Goal: Task Accomplishment & Management: Use online tool/utility

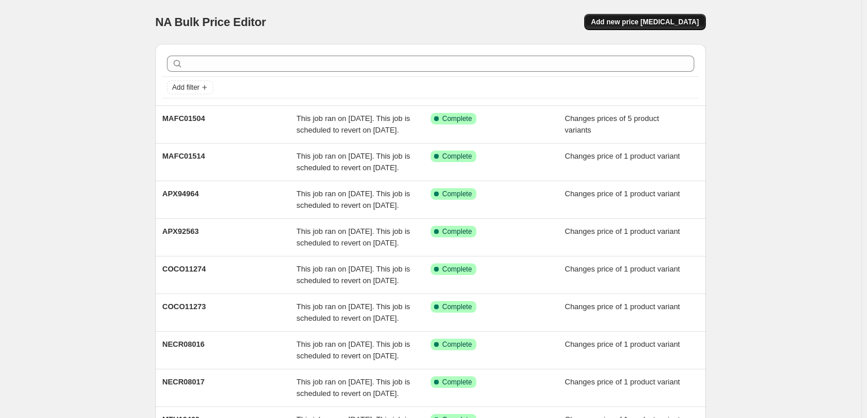
click at [667, 24] on span "Add new price [MEDICAL_DATA]" at bounding box center [645, 21] width 108 height 9
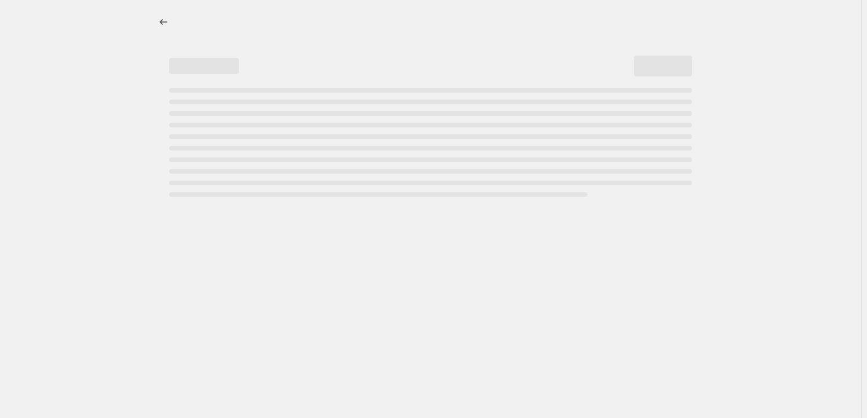
select select "percentage"
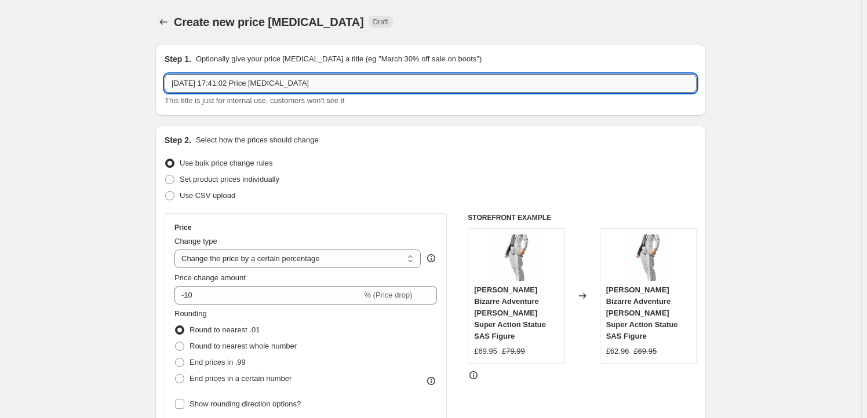
click at [305, 81] on input "[DATE] 17:41:02 Price [MEDICAL_DATA]" at bounding box center [431, 83] width 532 height 19
paste input "GSC66402"
type input "GSC66402"
click at [232, 186] on label "Set product prices individually" at bounding box center [222, 179] width 115 height 16
click at [166, 176] on input "Set product prices individually" at bounding box center [165, 175] width 1 height 1
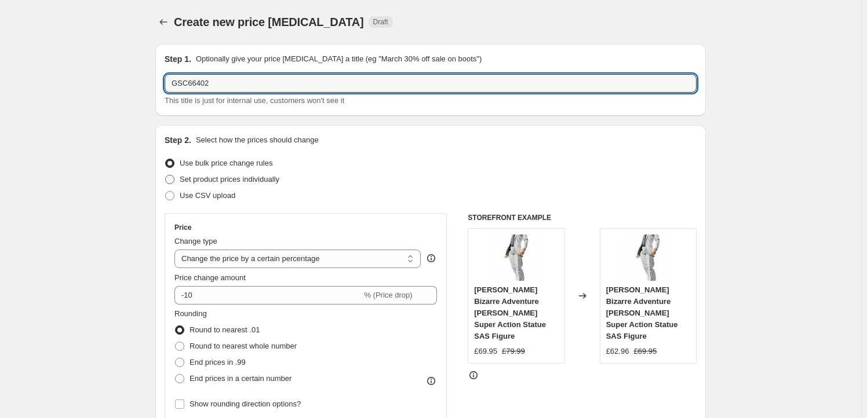
radio input "true"
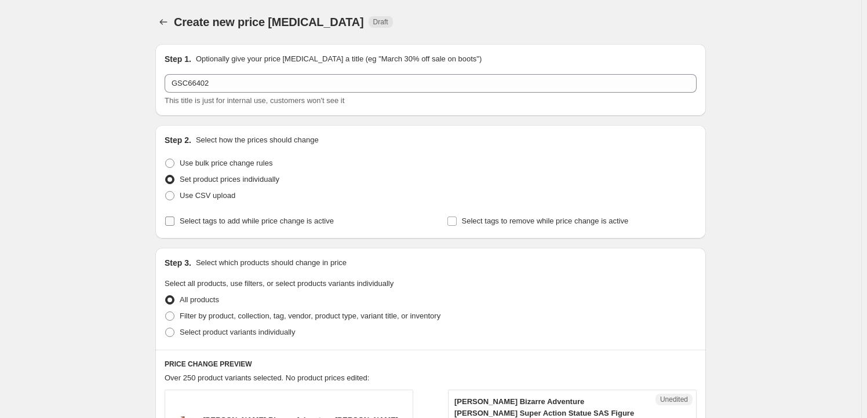
click at [229, 217] on span "Select tags to add while price change is active" at bounding box center [257, 221] width 154 height 9
click at [174, 217] on input "Select tags to add while price change is active" at bounding box center [169, 221] width 9 height 9
checkbox input "true"
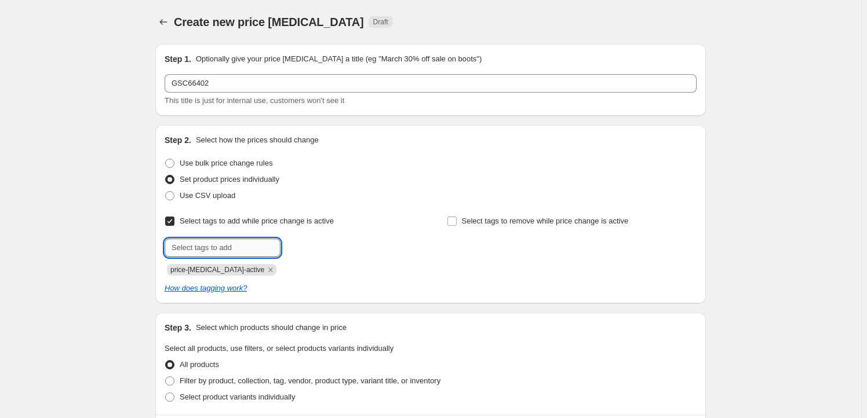
click at [225, 243] on input "text" at bounding box center [223, 248] width 116 height 19
type input "Milestone"
click at [303, 239] on button "Add Milestone" at bounding box center [313, 247] width 61 height 16
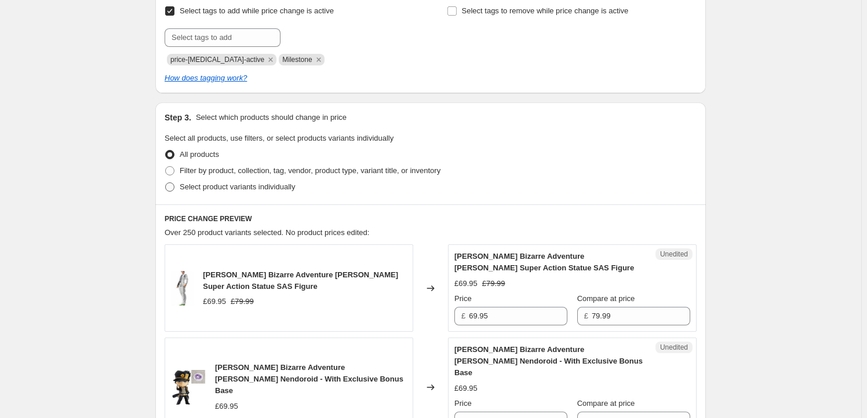
click at [233, 183] on span "Select product variants individually" at bounding box center [237, 186] width 115 height 9
click at [166, 183] on input "Select product variants individually" at bounding box center [165, 182] width 1 height 1
radio input "true"
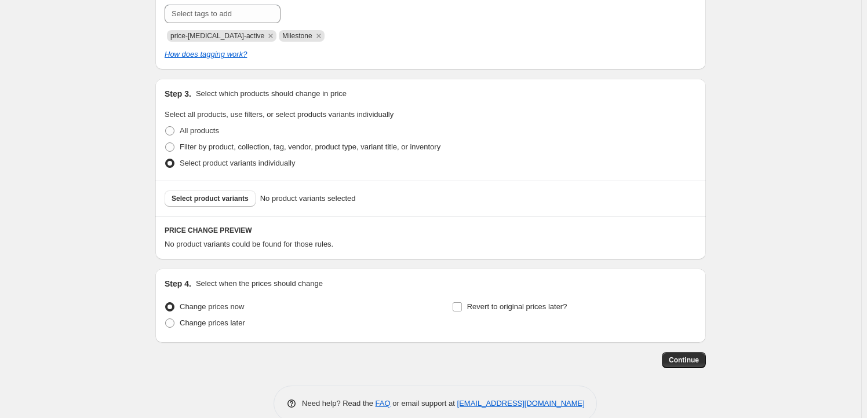
scroll to position [246, 0]
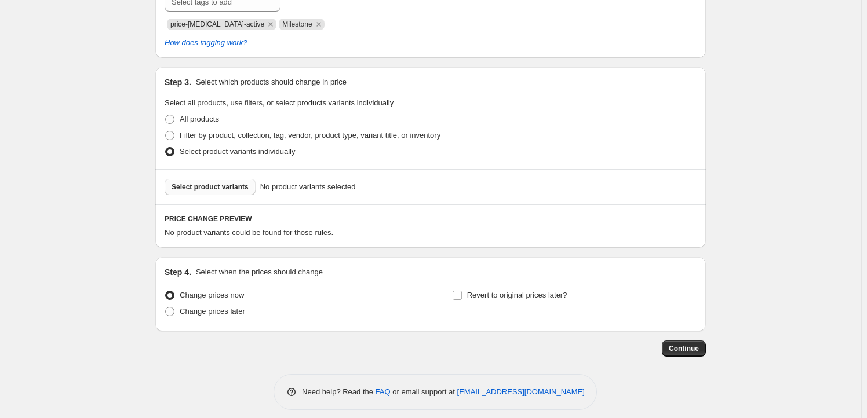
click at [207, 185] on span "Select product variants" at bounding box center [209, 186] width 77 height 9
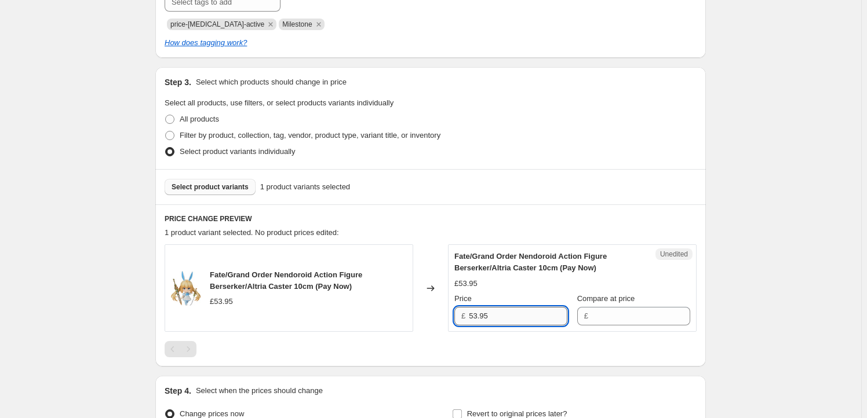
click at [508, 316] on input "53.95" at bounding box center [518, 316] width 98 height 19
type input "53.95"
click at [611, 320] on input "Compare at price" at bounding box center [640, 316] width 98 height 19
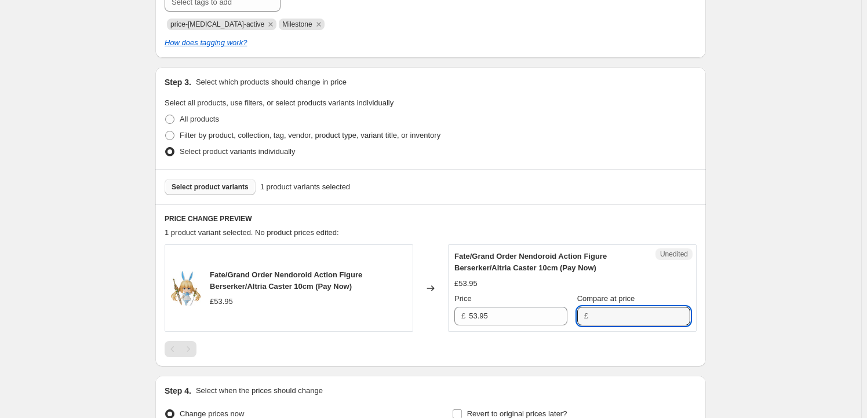
paste input "53.95"
type input "53.95"
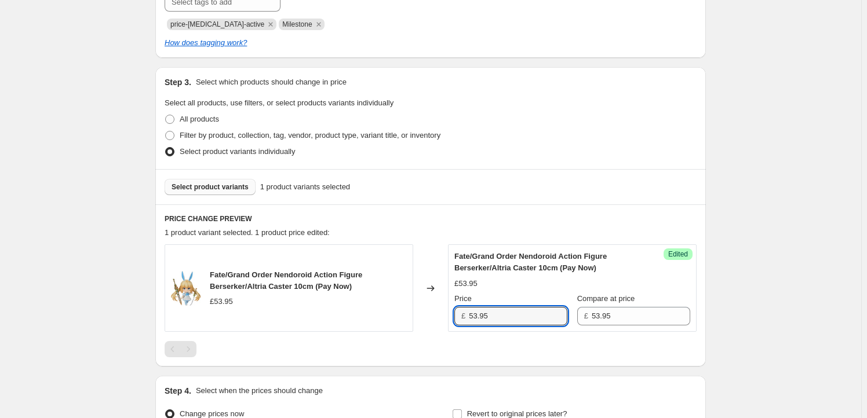
drag, startPoint x: 478, startPoint y: 318, endPoint x: 418, endPoint y: 320, distance: 60.8
click at [418, 320] on div "Fate/Grand Order Nendoroid Action Figure Berserker/Altria Caster 10cm (Pay Now)…" at bounding box center [431, 287] width 532 height 87
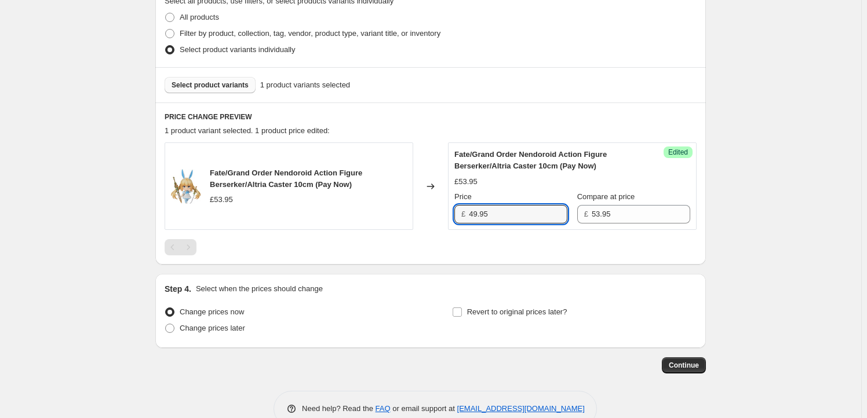
scroll to position [372, 0]
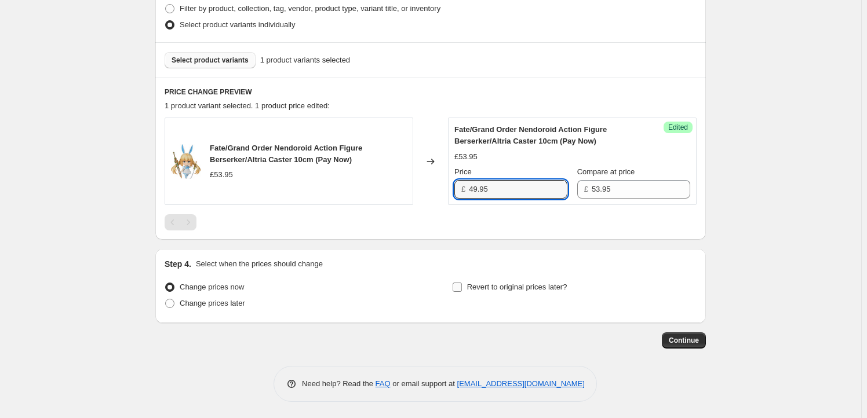
type input "49.95"
click at [521, 284] on span "Revert to original prices later?" at bounding box center [517, 287] width 100 height 9
click at [462, 284] on input "Revert to original prices later?" at bounding box center [456, 287] width 9 height 9
checkbox input "true"
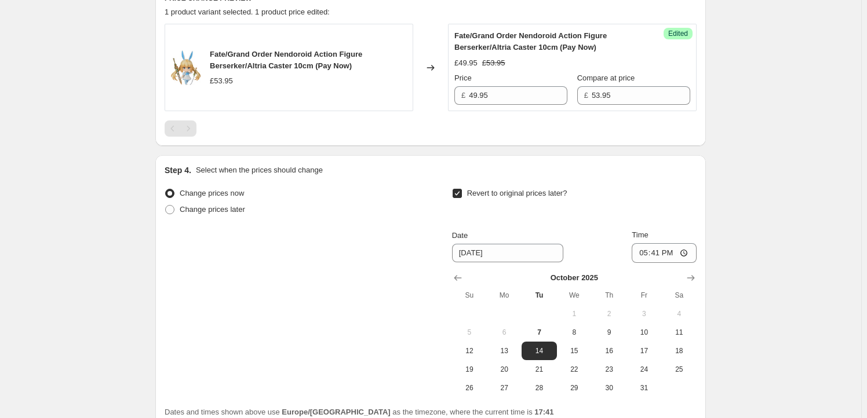
scroll to position [513, 0]
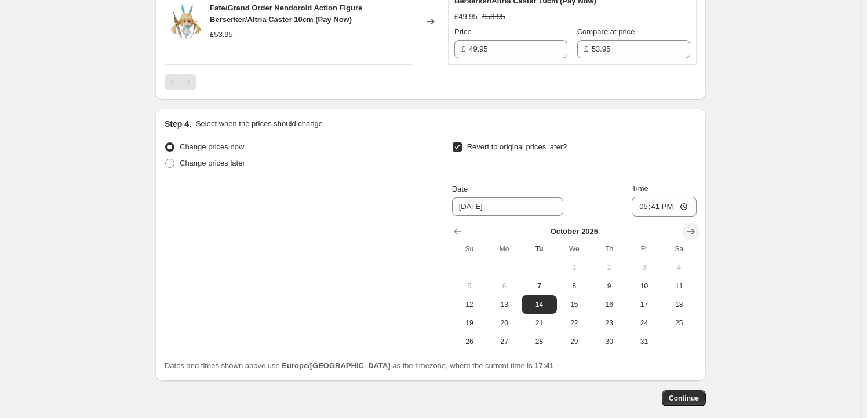
click at [695, 229] on icon "Show next month, November 2025" at bounding box center [691, 232] width 8 height 6
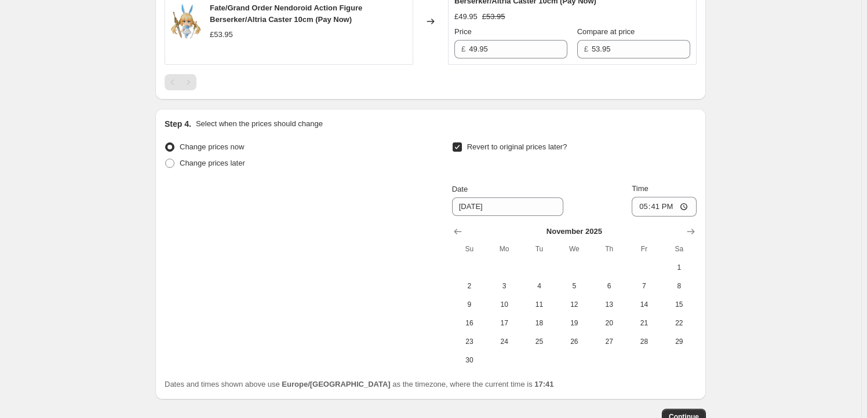
scroll to position [548, 0]
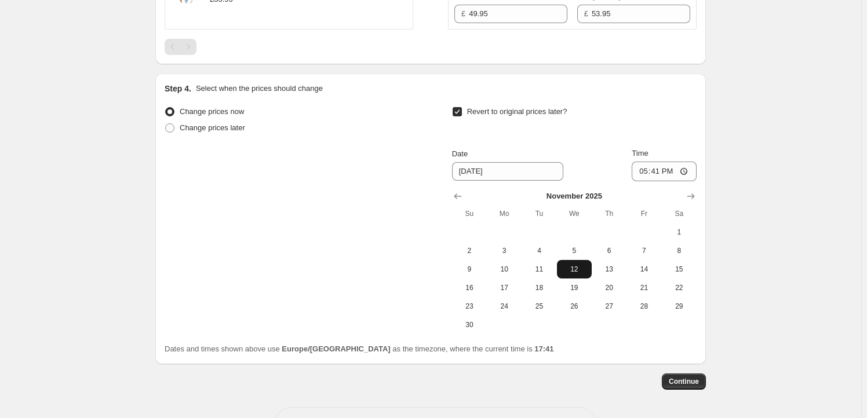
click at [568, 269] on span "12" at bounding box center [573, 269] width 25 height 9
type input "[DATE]"
click at [660, 168] on input "17:41" at bounding box center [663, 172] width 65 height 20
type input "23:59"
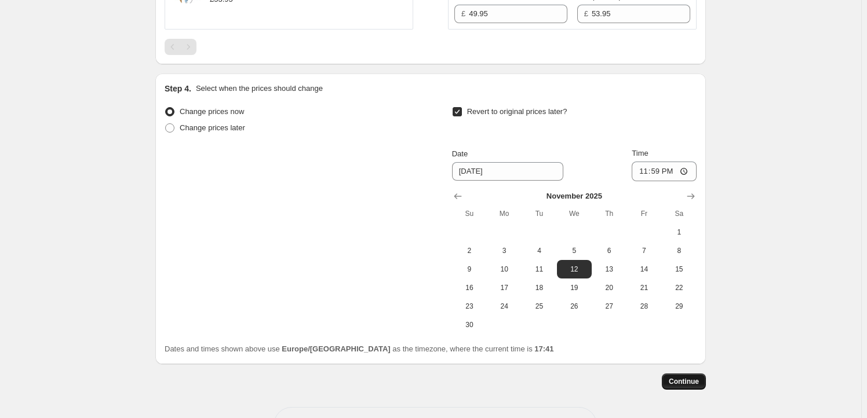
click at [694, 382] on span "Continue" at bounding box center [683, 381] width 30 height 9
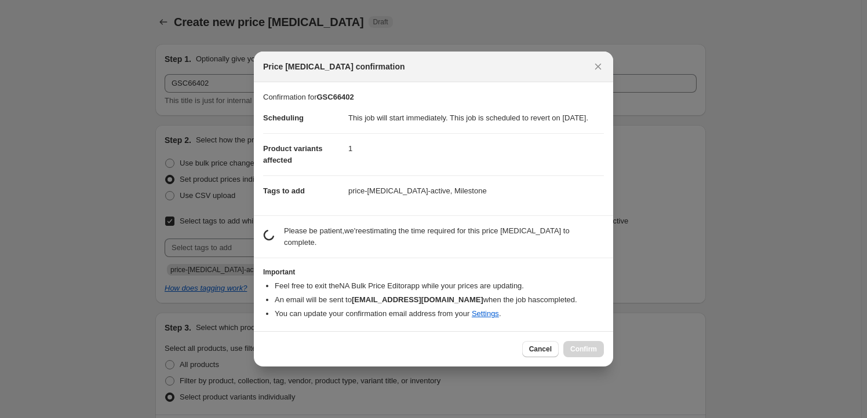
scroll to position [0, 0]
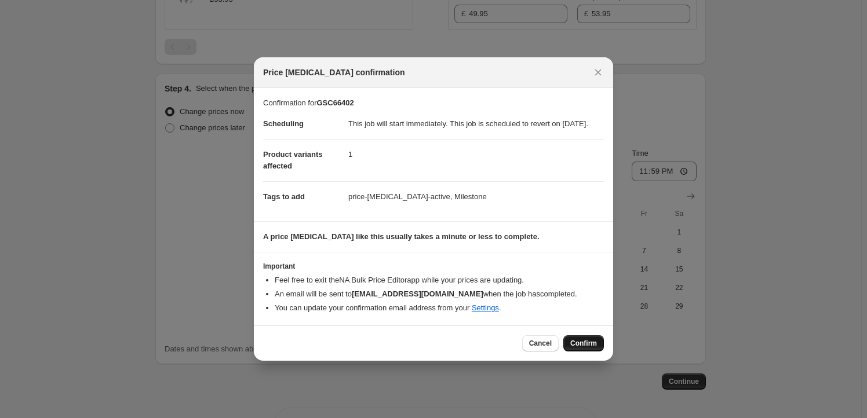
click at [587, 347] on span "Confirm" at bounding box center [583, 343] width 27 height 9
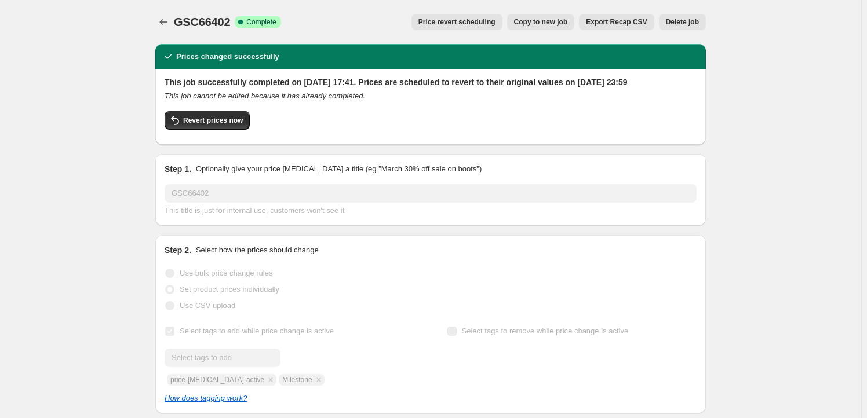
click at [538, 14] on button "Copy to new job" at bounding box center [541, 22] width 68 height 16
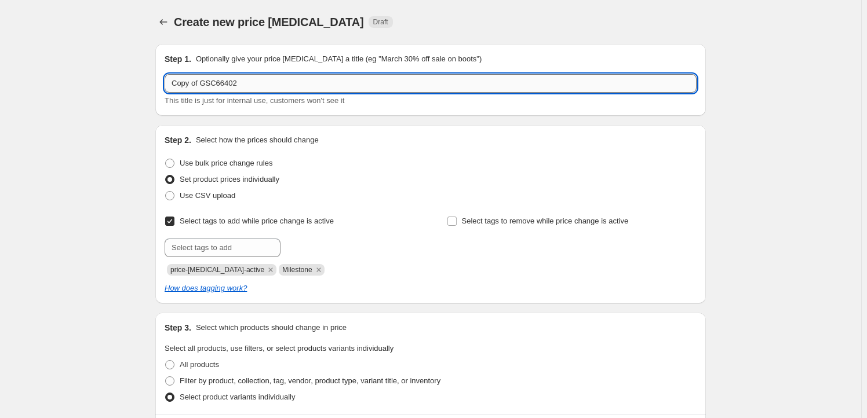
click at [268, 85] on input "Copy of GSC66402" at bounding box center [431, 83] width 532 height 19
paste input "GSC66399"
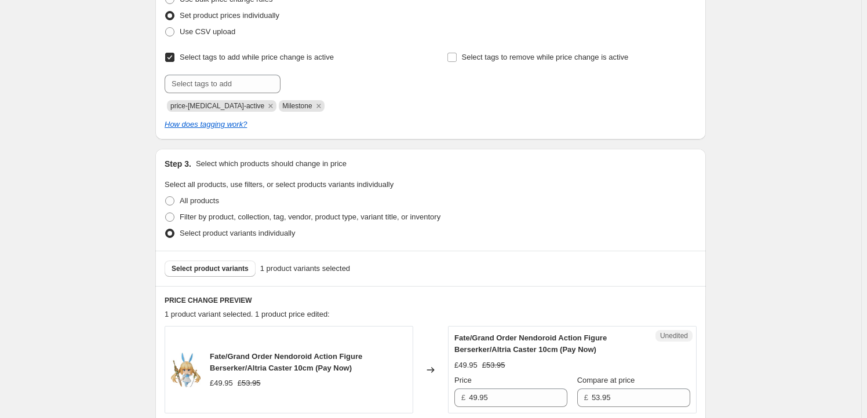
scroll to position [210, 0]
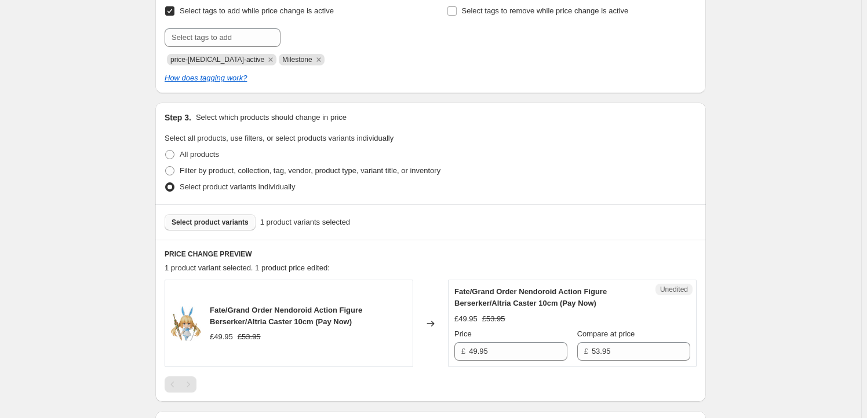
type input "GSC66399"
click at [225, 229] on button "Select product variants" at bounding box center [210, 222] width 91 height 16
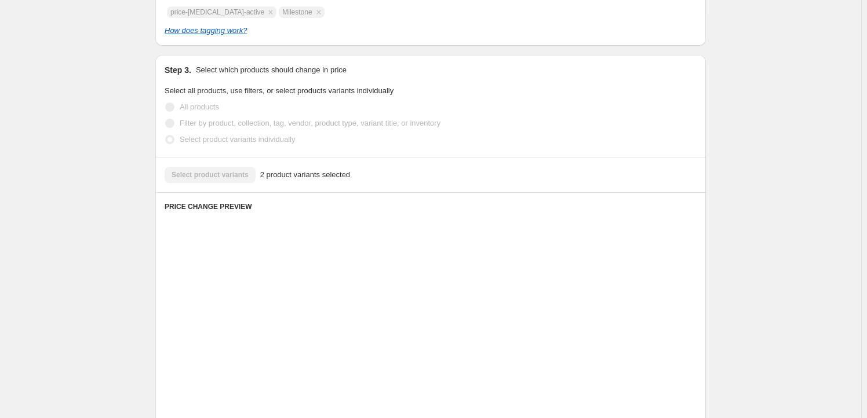
scroll to position [386, 0]
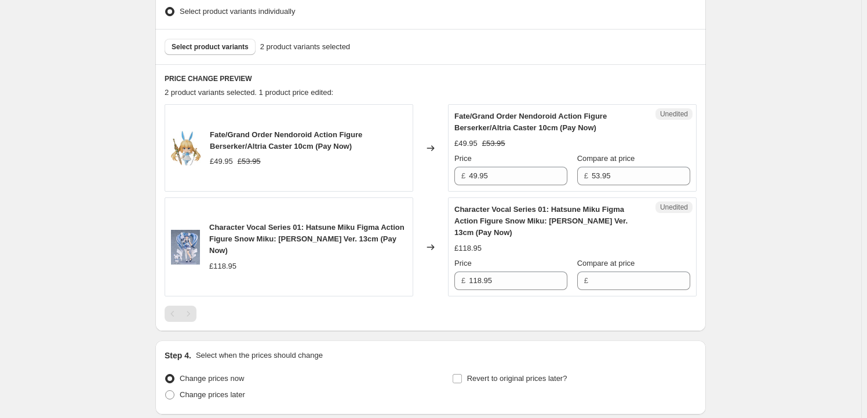
click at [215, 140] on span "Fate/Grand Order Nendoroid Action Figure Berserker/Altria Caster 10cm (Pay Now)" at bounding box center [286, 140] width 152 height 20
drag, startPoint x: 215, startPoint y: 141, endPoint x: 326, endPoint y: 139, distance: 111.2
click at [326, 139] on div "Fate/Grand Order Nendoroid Action Figure Berserker/Altria Caster 10cm (Pay Now)" at bounding box center [308, 140] width 197 height 23
click at [330, 139] on div "Fate/Grand Order Nendoroid Action Figure Berserker/Altria Caster 10cm (Pay Now)" at bounding box center [308, 140] width 197 height 23
click at [222, 131] on span "Fate/Grand Order Nendoroid Action Figure Berserker/Altria Caster 10cm (Pay Now)" at bounding box center [286, 140] width 152 height 20
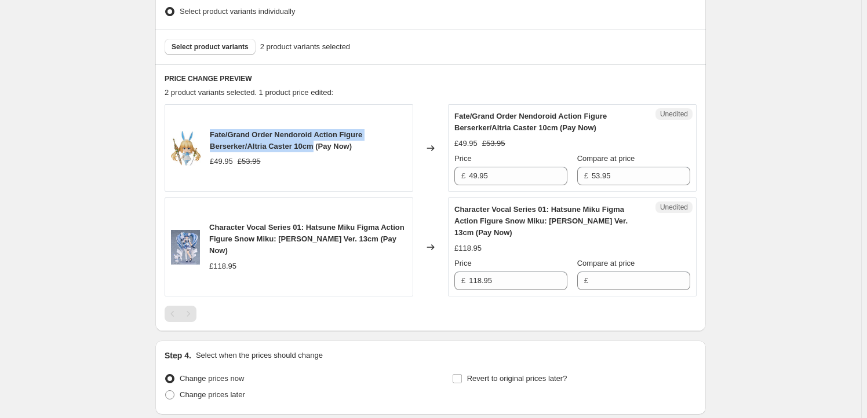
drag, startPoint x: 222, startPoint y: 131, endPoint x: 295, endPoint y: 142, distance: 73.9
click at [295, 142] on span "Fate/Grand Order Nendoroid Action Figure Berserker/Altria Caster 10cm (Pay Now)" at bounding box center [286, 140] width 152 height 20
copy span "Fate/Grand Order Nendoroid Action Figure Berserker/Altria Caster 10cm"
click at [220, 54] on button "Select product variants" at bounding box center [210, 47] width 91 height 16
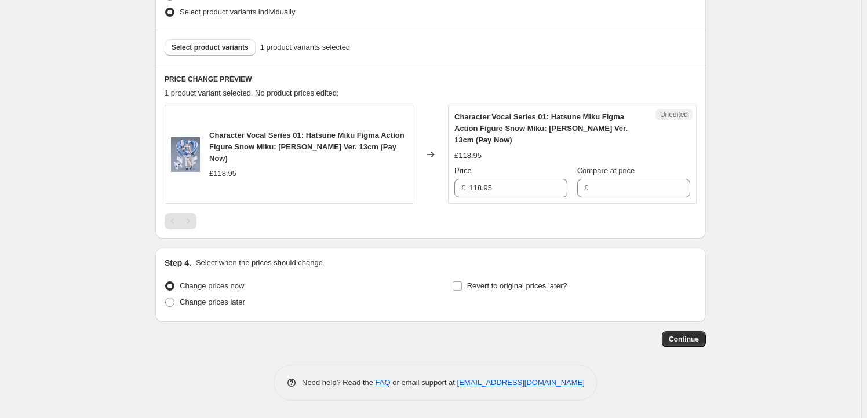
scroll to position [384, 0]
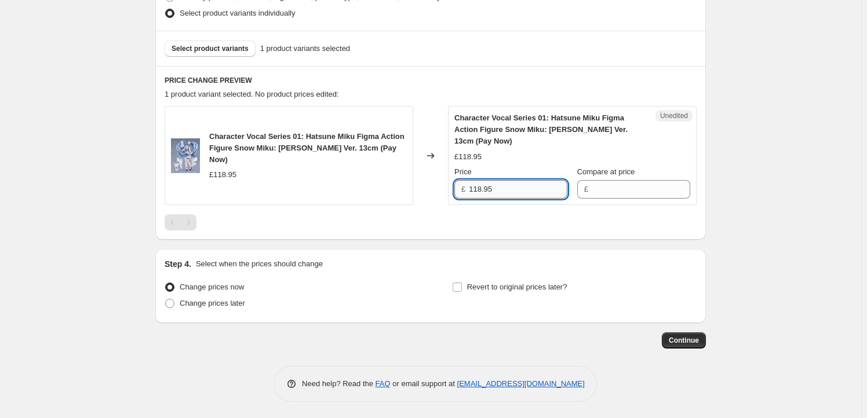
click at [522, 187] on input "118.95" at bounding box center [518, 189] width 98 height 19
type input "118.95"
click at [608, 187] on input "Compare at price" at bounding box center [640, 189] width 98 height 19
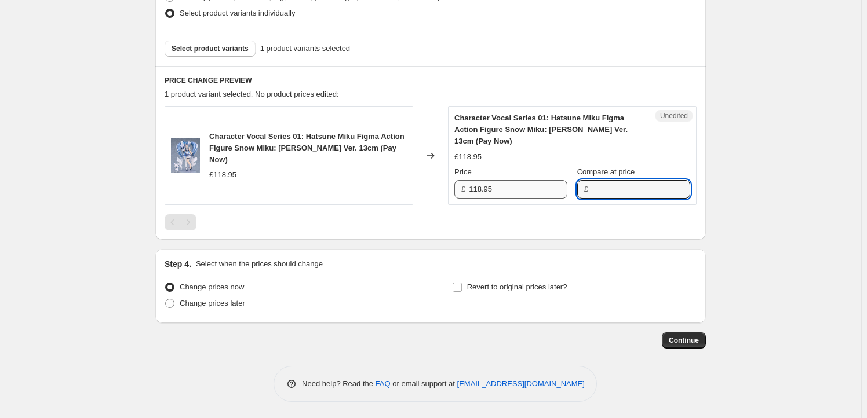
paste input "118.95"
type input "118.95"
click at [497, 187] on input "118.95" at bounding box center [518, 189] width 98 height 19
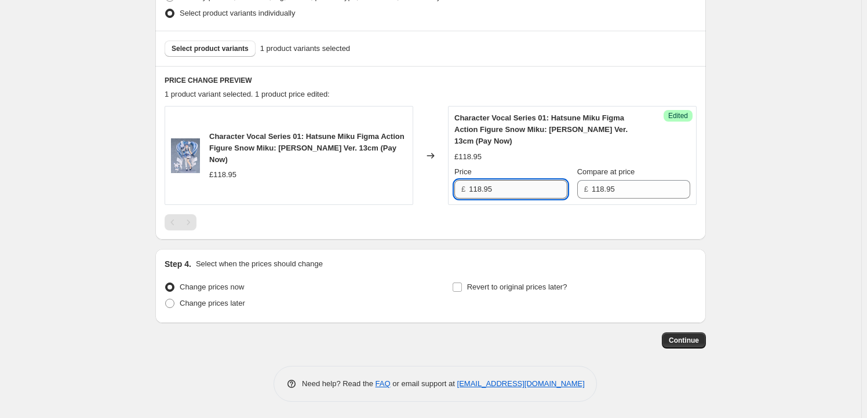
click at [476, 188] on input "118.95" at bounding box center [518, 189] width 98 height 19
type input "107.95"
click at [484, 291] on span "Revert to original prices later?" at bounding box center [517, 287] width 100 height 9
click at [462, 291] on input "Revert to original prices later?" at bounding box center [456, 287] width 9 height 9
checkbox input "true"
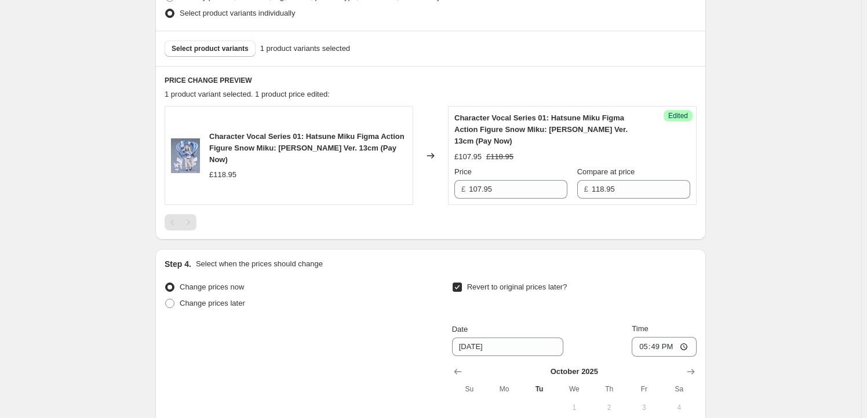
scroll to position [582, 0]
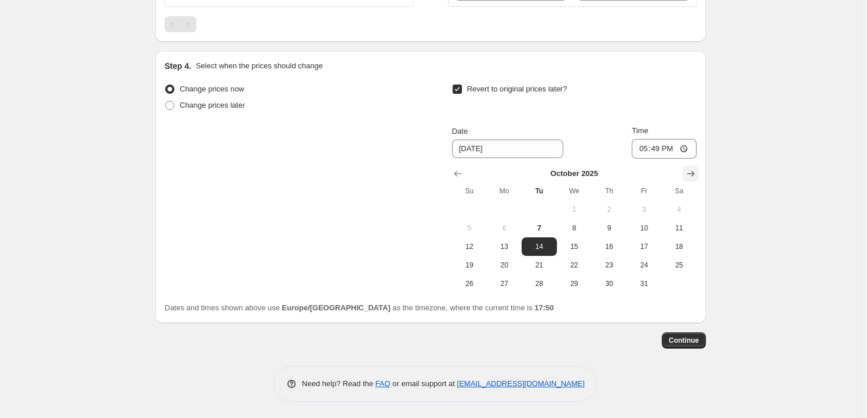
click at [696, 171] on icon "Show next month, November 2025" at bounding box center [691, 174] width 12 height 12
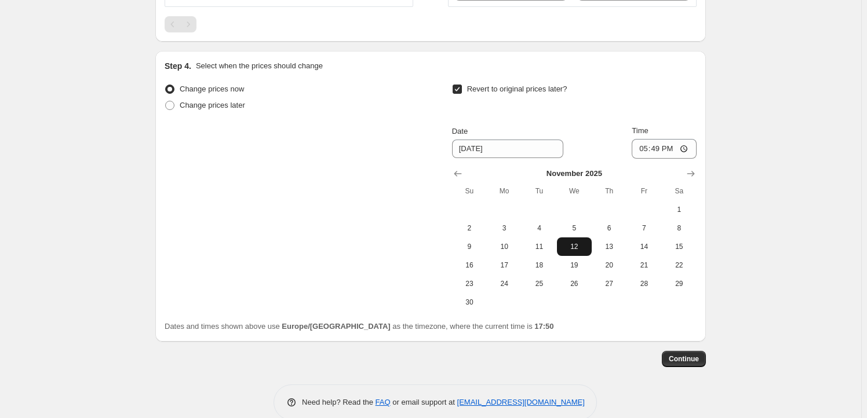
click at [572, 241] on button "12" at bounding box center [574, 246] width 35 height 19
type input "[DATE]"
click at [664, 150] on input "17:49" at bounding box center [663, 149] width 65 height 20
type input "23:59"
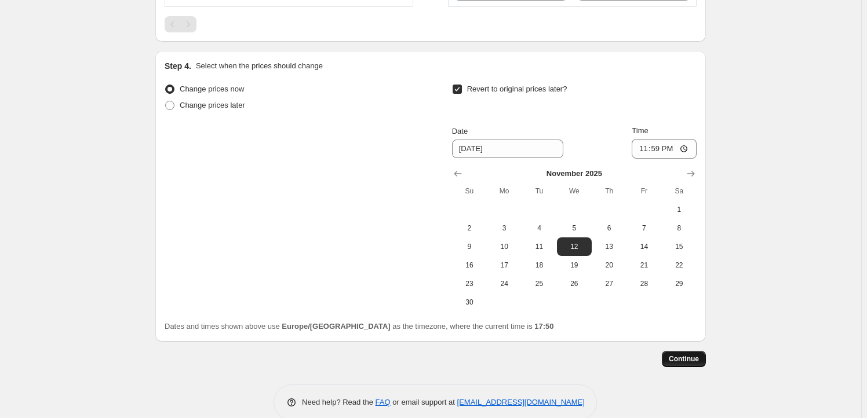
click at [689, 353] on button "Continue" at bounding box center [684, 359] width 44 height 16
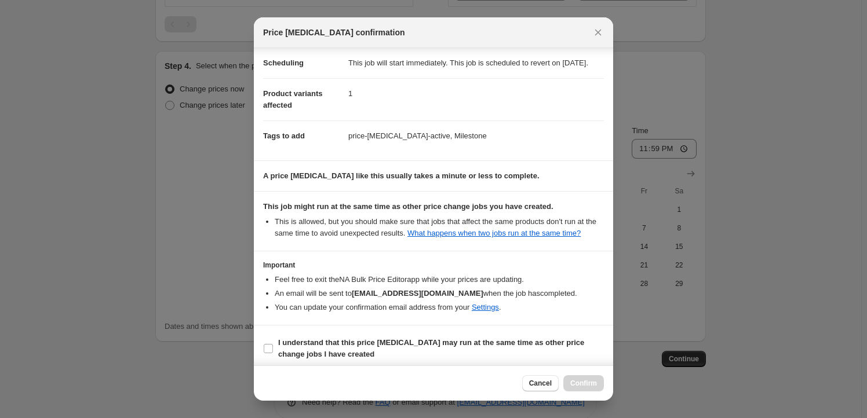
scroll to position [38, 0]
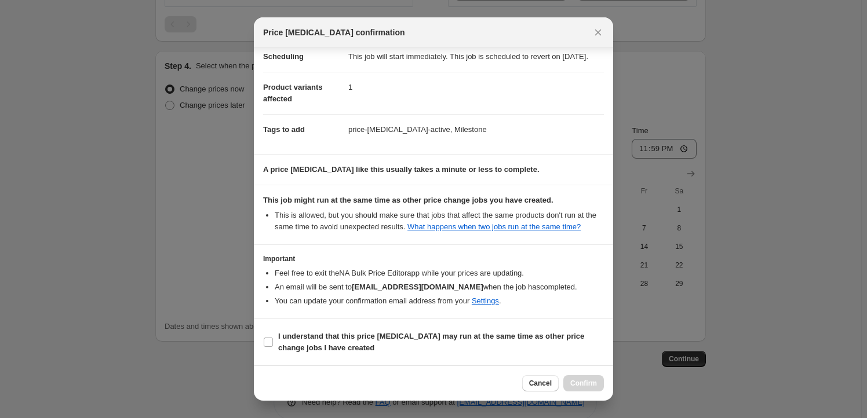
click at [357, 327] on section "I understand that this price [MEDICAL_DATA] may run at the same time as other p…" at bounding box center [433, 342] width 359 height 46
click at [354, 332] on b "I understand that this price [MEDICAL_DATA] may run at the same time as other p…" at bounding box center [431, 342] width 306 height 20
click at [273, 338] on input "I understand that this price [MEDICAL_DATA] may run at the same time as other p…" at bounding box center [268, 342] width 9 height 9
checkbox input "true"
click at [586, 379] on span "Confirm" at bounding box center [583, 383] width 27 height 9
